Goal: Transaction & Acquisition: Purchase product/service

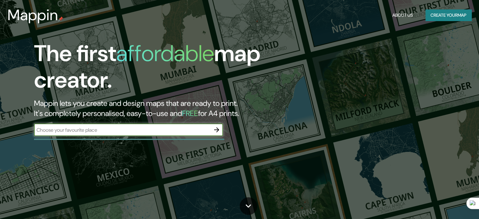
drag, startPoint x: 0, startPoint y: 0, endPoint x: 119, endPoint y: 129, distance: 175.8
click at [119, 129] on input "text" at bounding box center [122, 129] width 176 height 7
type input "Centro comercial la rambla"
click at [217, 128] on icon "button" at bounding box center [217, 130] width 8 height 8
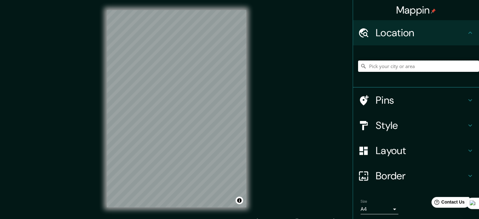
click at [390, 68] on input "Pick your city or area" at bounding box center [418, 65] width 121 height 11
click at [429, 32] on h4 "Location" at bounding box center [421, 32] width 91 height 13
click at [378, 66] on input "Pick your city or area" at bounding box center [418, 65] width 121 height 11
click at [422, 64] on input "[GEOGRAPHIC_DATA], [GEOGRAPHIC_DATA], [GEOGRAPHIC_DATA]" at bounding box center [418, 65] width 121 height 11
drag, startPoint x: 426, startPoint y: 65, endPoint x: 352, endPoint y: 70, distance: 74.1
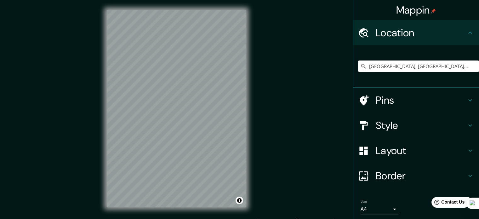
click at [353, 70] on div "[GEOGRAPHIC_DATA], [GEOGRAPHIC_DATA], [GEOGRAPHIC_DATA] [GEOGRAPHIC_DATA] [GEOG…" at bounding box center [416, 66] width 126 height 42
click at [471, 66] on icon at bounding box center [474, 67] width 7 height 6
click at [409, 66] on input "[GEOGRAPHIC_DATA], [GEOGRAPHIC_DATA]" at bounding box center [418, 65] width 121 height 11
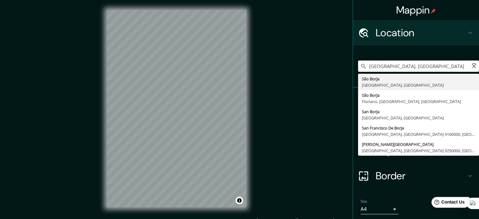
click at [405, 67] on input "[GEOGRAPHIC_DATA], [GEOGRAPHIC_DATA]" at bounding box center [418, 65] width 121 height 11
drag, startPoint x: 405, startPoint y: 67, endPoint x: 359, endPoint y: 66, distance: 46.6
click at [359, 66] on div "[GEOGRAPHIC_DATA], [GEOGRAPHIC_DATA] [GEOGRAPHIC_DATA][PERSON_NAME][GEOGRAPHIC_…" at bounding box center [418, 65] width 121 height 11
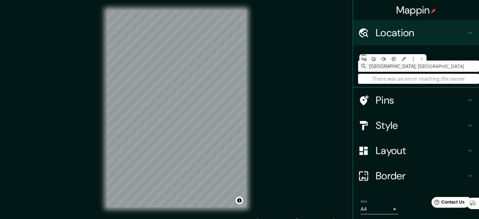
click at [442, 64] on input "[GEOGRAPHIC_DATA], [GEOGRAPHIC_DATA]" at bounding box center [418, 65] width 121 height 11
click at [410, 66] on input "[GEOGRAPHIC_DATA], [GEOGRAPHIC_DATA]" at bounding box center [418, 65] width 121 height 11
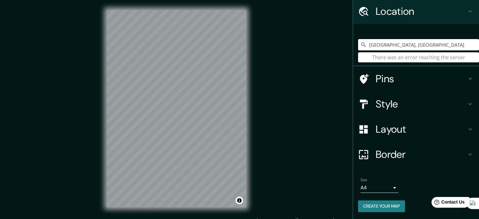
drag, startPoint x: 404, startPoint y: 47, endPoint x: 338, endPoint y: 49, distance: 65.8
click at [338, 49] on div "Mappin Location [GEOGRAPHIC_DATA], [GEOGRAPHIC_DATA] There was an error reachin…" at bounding box center [239, 113] width 479 height 227
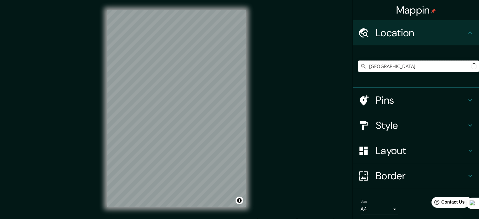
click at [403, 66] on input "[GEOGRAPHIC_DATA]" at bounding box center [418, 65] width 121 height 11
type input "[GEOGRAPHIC_DATA]"
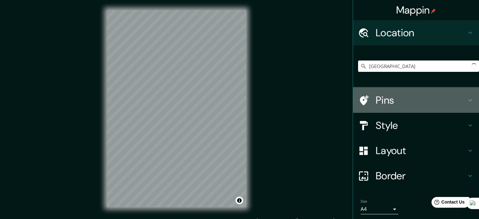
click at [473, 98] on div "Pins" at bounding box center [416, 100] width 126 height 25
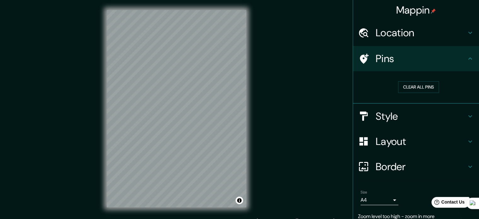
click at [449, 139] on h4 "Layout" at bounding box center [421, 141] width 91 height 13
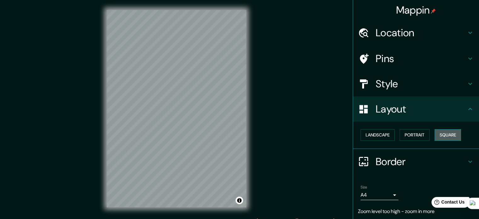
click at [445, 134] on button "Square" at bounding box center [447, 135] width 26 height 12
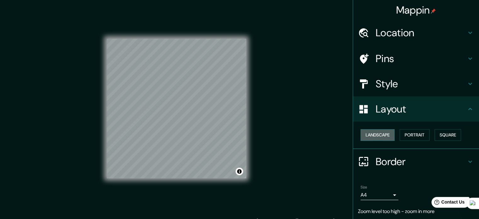
click at [368, 137] on button "Landscape" at bounding box center [377, 135] width 34 height 12
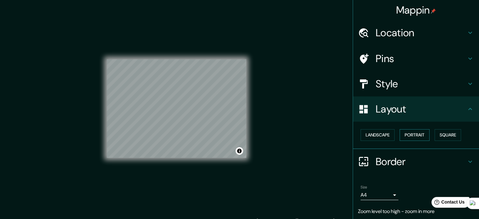
click at [406, 136] on button "Portrait" at bounding box center [414, 135] width 30 height 12
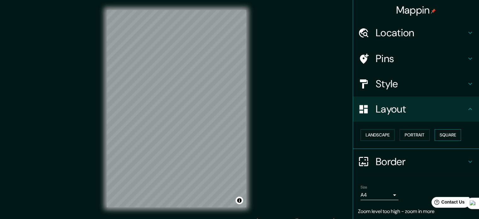
click at [441, 136] on button "Square" at bounding box center [447, 135] width 26 height 12
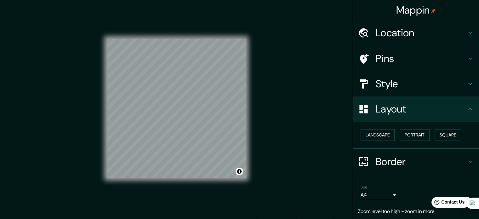
click at [406, 87] on h4 "Style" at bounding box center [421, 83] width 91 height 13
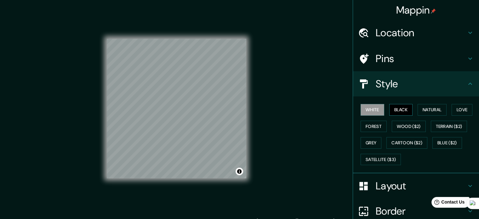
click at [401, 108] on button "Black" at bounding box center [401, 110] width 24 height 12
click at [431, 110] on button "Natural" at bounding box center [431, 110] width 29 height 12
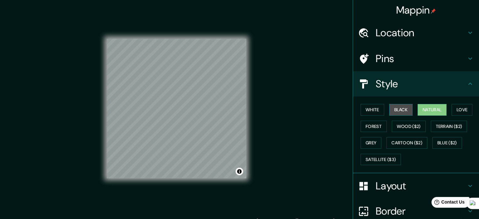
click at [396, 111] on button "Black" at bounding box center [401, 110] width 24 height 12
click at [442, 34] on h4 "Location" at bounding box center [421, 32] width 91 height 13
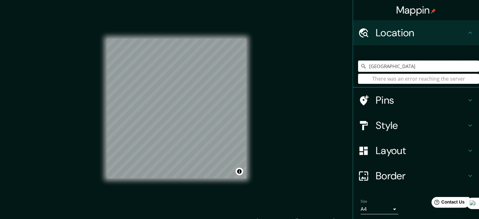
click at [388, 66] on input "[GEOGRAPHIC_DATA]" at bounding box center [418, 65] width 121 height 11
click at [383, 67] on input "[GEOGRAPHIC_DATA]" at bounding box center [418, 65] width 121 height 11
click at [365, 68] on input "[GEOGRAPHIC_DATA]" at bounding box center [418, 65] width 121 height 11
click at [360, 65] on icon at bounding box center [363, 66] width 6 height 6
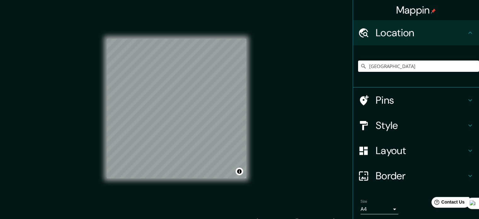
click at [376, 66] on input "[GEOGRAPHIC_DATA]" at bounding box center [418, 65] width 121 height 11
drag, startPoint x: 379, startPoint y: 66, endPoint x: 341, endPoint y: 66, distance: 37.5
click at [341, 66] on div "Mappin Location [GEOGRAPHIC_DATA] There was an error reaching the server Pins S…" at bounding box center [239, 113] width 479 height 227
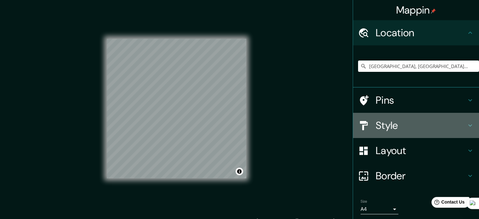
click at [393, 127] on h4 "Style" at bounding box center [421, 125] width 91 height 13
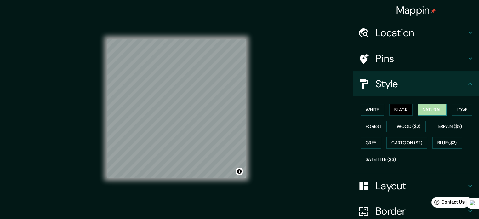
click at [429, 110] on button "Natural" at bounding box center [431, 110] width 29 height 12
click at [461, 108] on button "Love" at bounding box center [461, 110] width 21 height 12
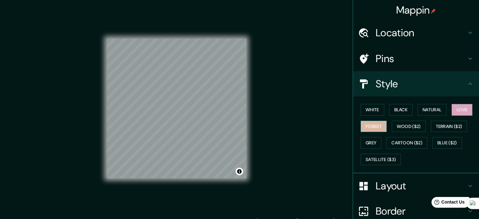
click at [366, 124] on button "Forest" at bounding box center [373, 127] width 26 height 12
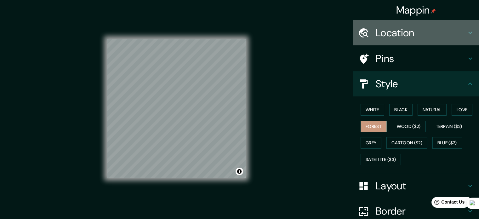
click at [418, 29] on h4 "Location" at bounding box center [421, 32] width 91 height 13
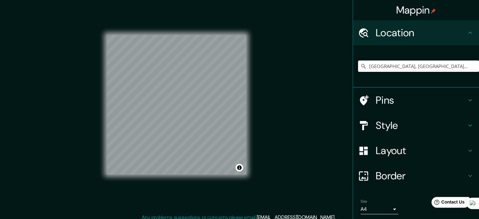
scroll to position [8, 0]
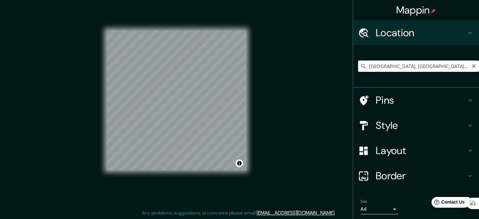
click at [373, 66] on input "[GEOGRAPHIC_DATA], [GEOGRAPHIC_DATA], [GEOGRAPHIC_DATA]" at bounding box center [418, 65] width 121 height 11
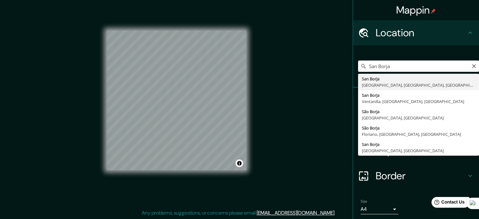
type input "[GEOGRAPHIC_DATA], [GEOGRAPHIC_DATA], [GEOGRAPHIC_DATA], [GEOGRAPHIC_DATA]"
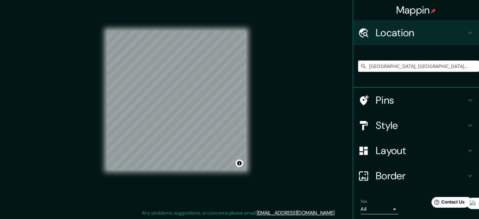
click at [405, 119] on h4 "Style" at bounding box center [421, 125] width 91 height 13
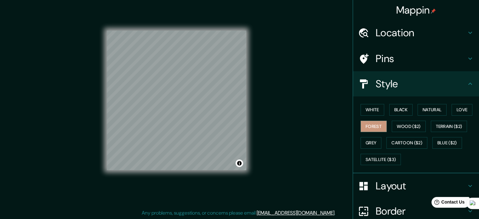
click at [407, 124] on button "Wood ($2)" at bounding box center [409, 127] width 34 height 12
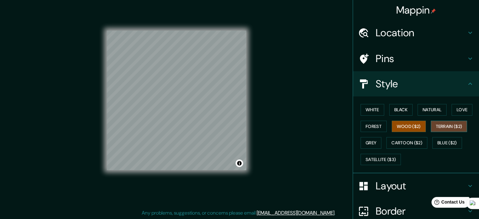
click at [437, 126] on button "Terrain ($2)" at bounding box center [449, 127] width 37 height 12
click at [440, 151] on div "White Black Natural Love Forest Wood ($2) Terrain ($2) Grey Cartoon ($2) Blue (…" at bounding box center [418, 134] width 121 height 66
click at [442, 145] on button "Blue ($2)" at bounding box center [447, 143] width 30 height 12
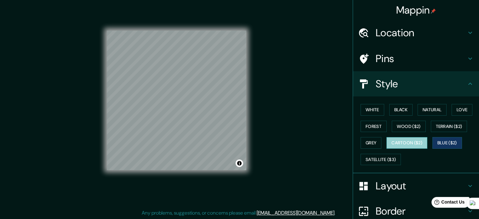
click at [399, 143] on button "Cartoon ($2)" at bounding box center [406, 143] width 41 height 12
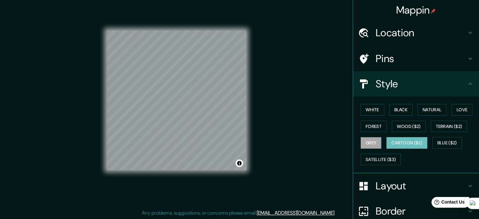
click at [365, 141] on button "Grey" at bounding box center [370, 143] width 21 height 12
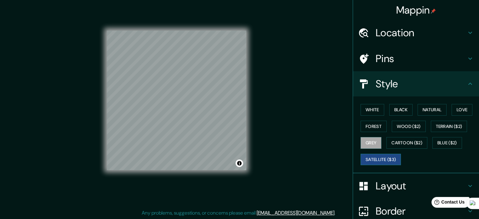
click at [375, 156] on button "Satellite ($3)" at bounding box center [380, 160] width 40 height 12
click at [239, 162] on button "Toggle attribution" at bounding box center [239, 163] width 8 height 8
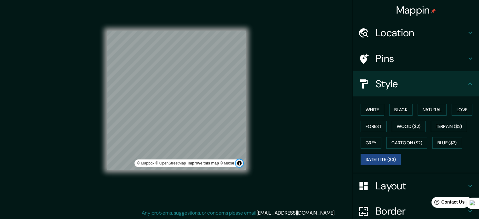
click at [239, 162] on button "Toggle attribution" at bounding box center [239, 163] width 8 height 8
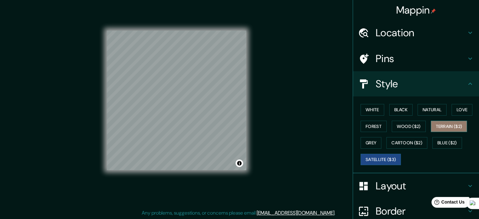
click at [450, 125] on button "Terrain ($2)" at bounding box center [449, 127] width 37 height 12
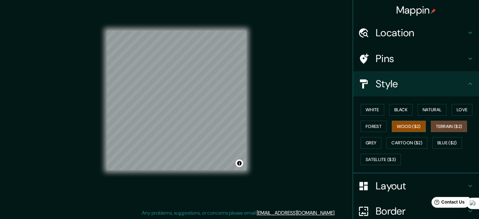
click at [401, 125] on button "Wood ($2)" at bounding box center [409, 127] width 34 height 12
click at [459, 112] on button "Love" at bounding box center [461, 110] width 21 height 12
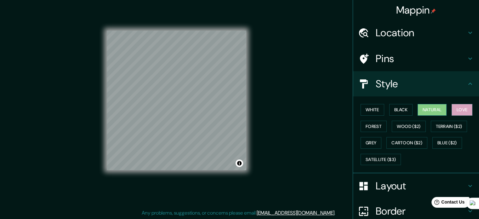
click at [432, 110] on button "Natural" at bounding box center [431, 110] width 29 height 12
click at [400, 110] on button "Black" at bounding box center [401, 110] width 24 height 12
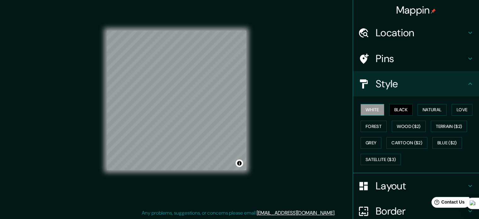
click at [373, 110] on button "White" at bounding box center [372, 110] width 24 height 12
click at [368, 127] on button "Forest" at bounding box center [373, 127] width 26 height 12
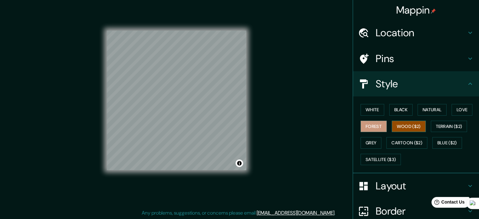
click at [403, 128] on button "Wood ($2)" at bounding box center [409, 127] width 34 height 12
